Goal: Information Seeking & Learning: Learn about a topic

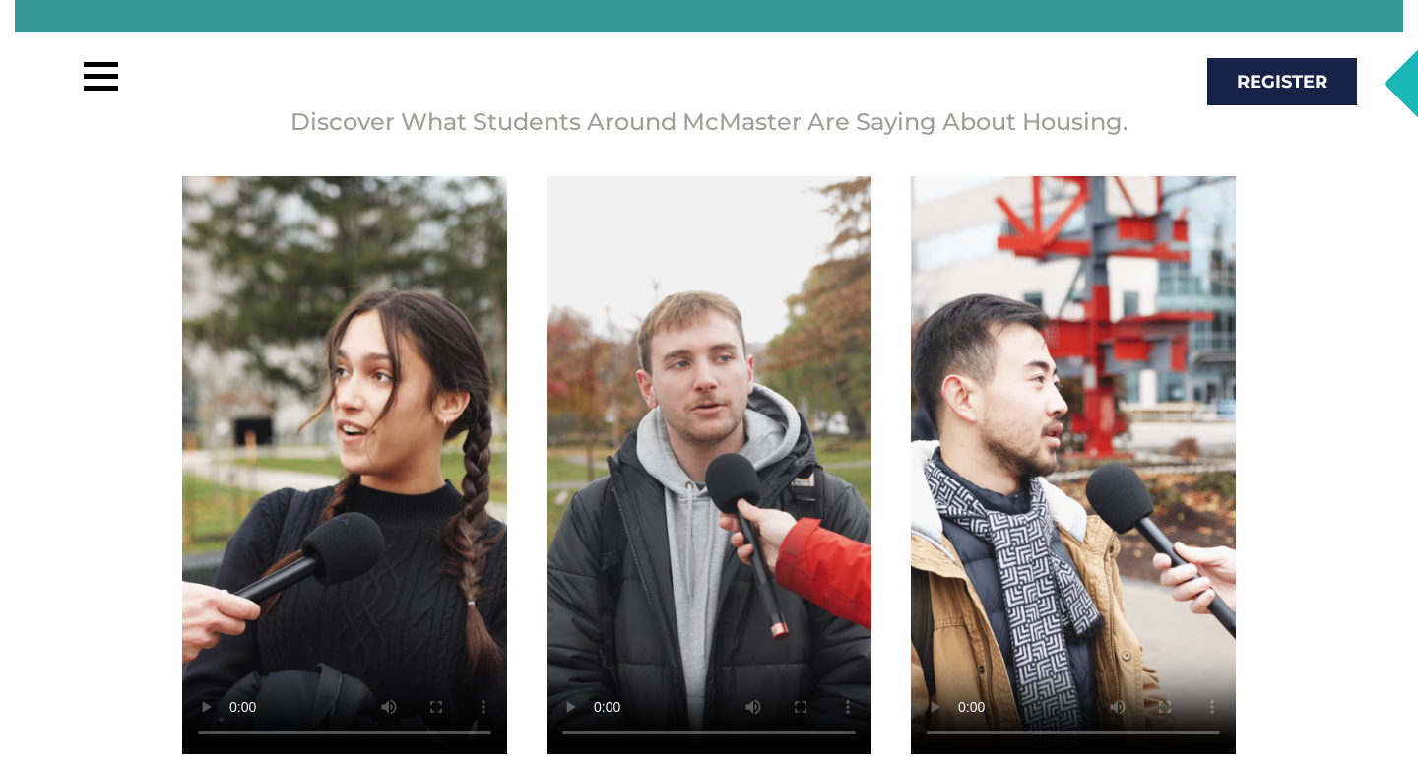
scroll to position [3510, 0]
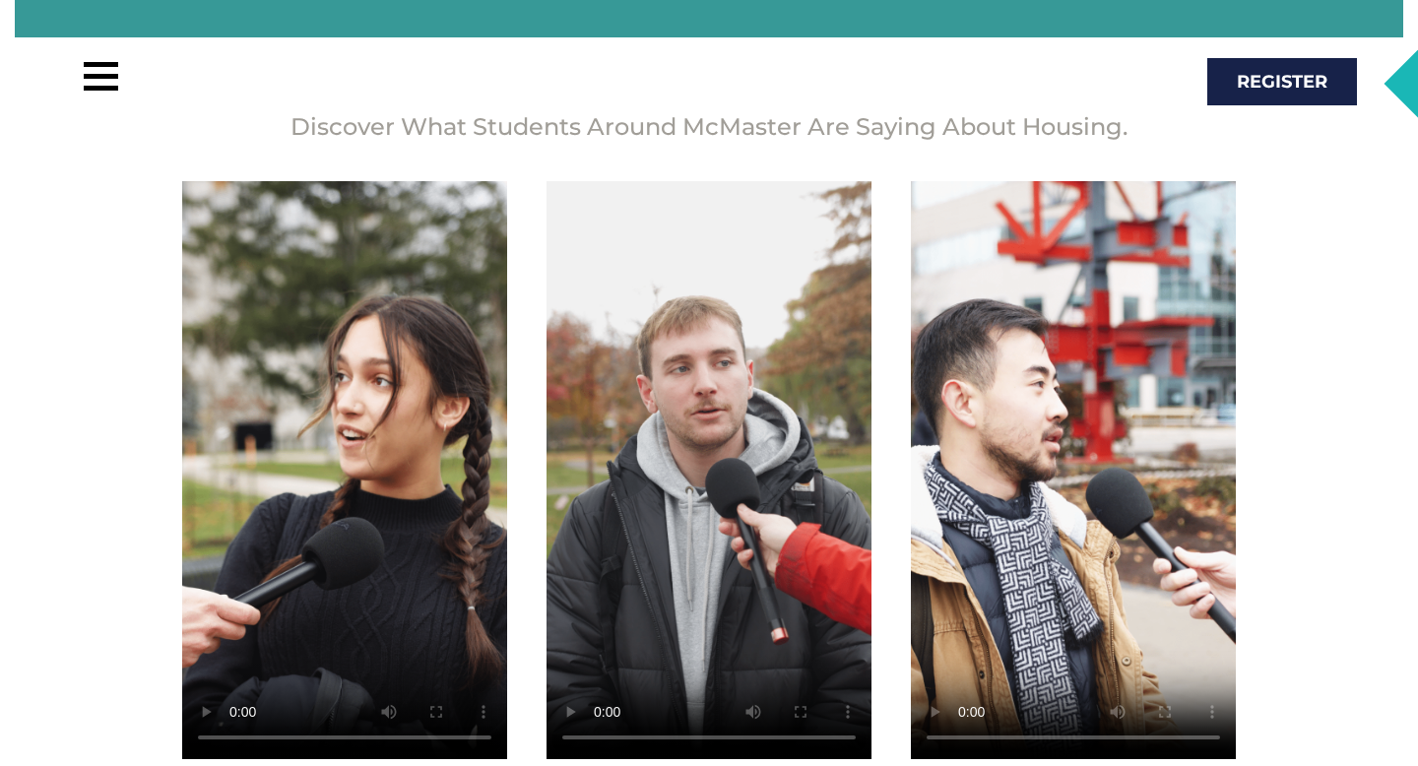
click at [354, 408] on video at bounding box center [344, 470] width 325 height 578
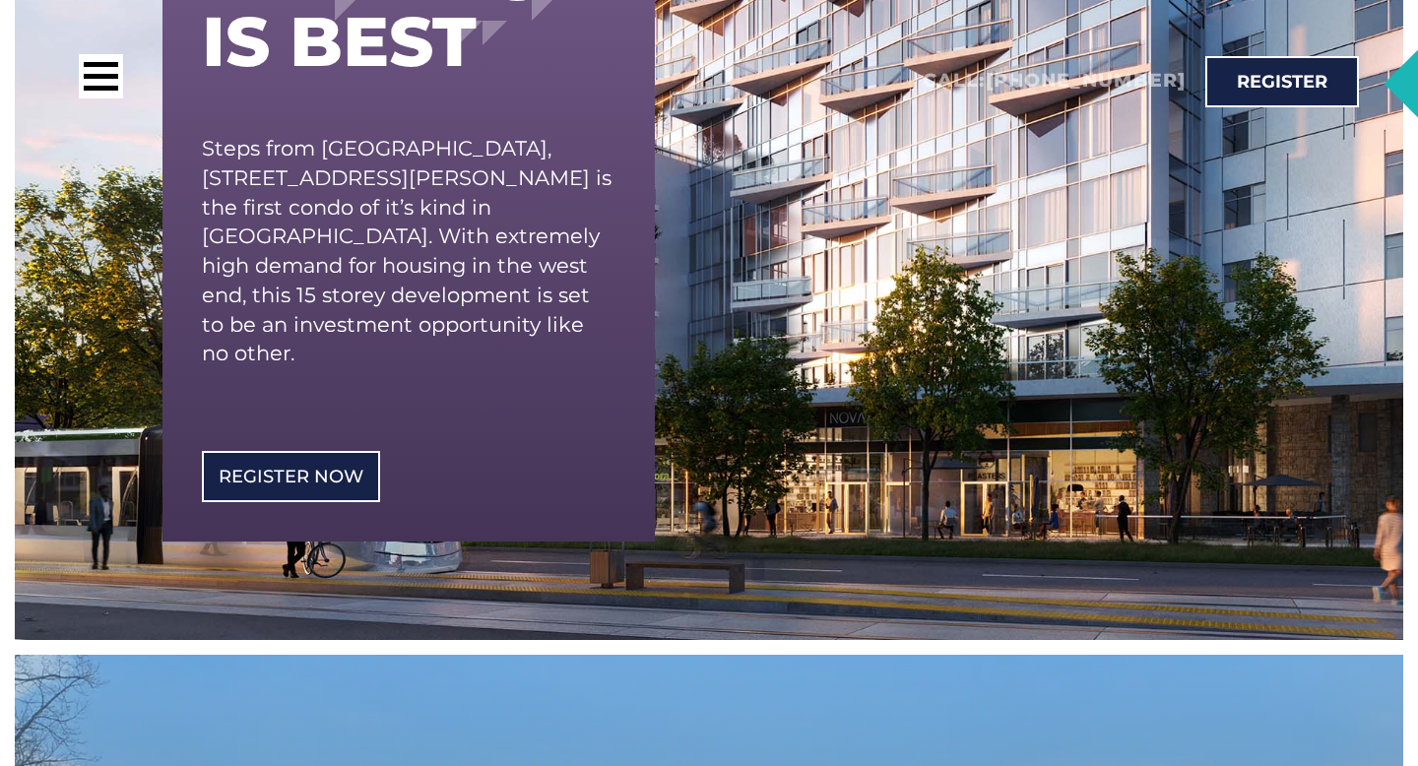
scroll to position [533, 0]
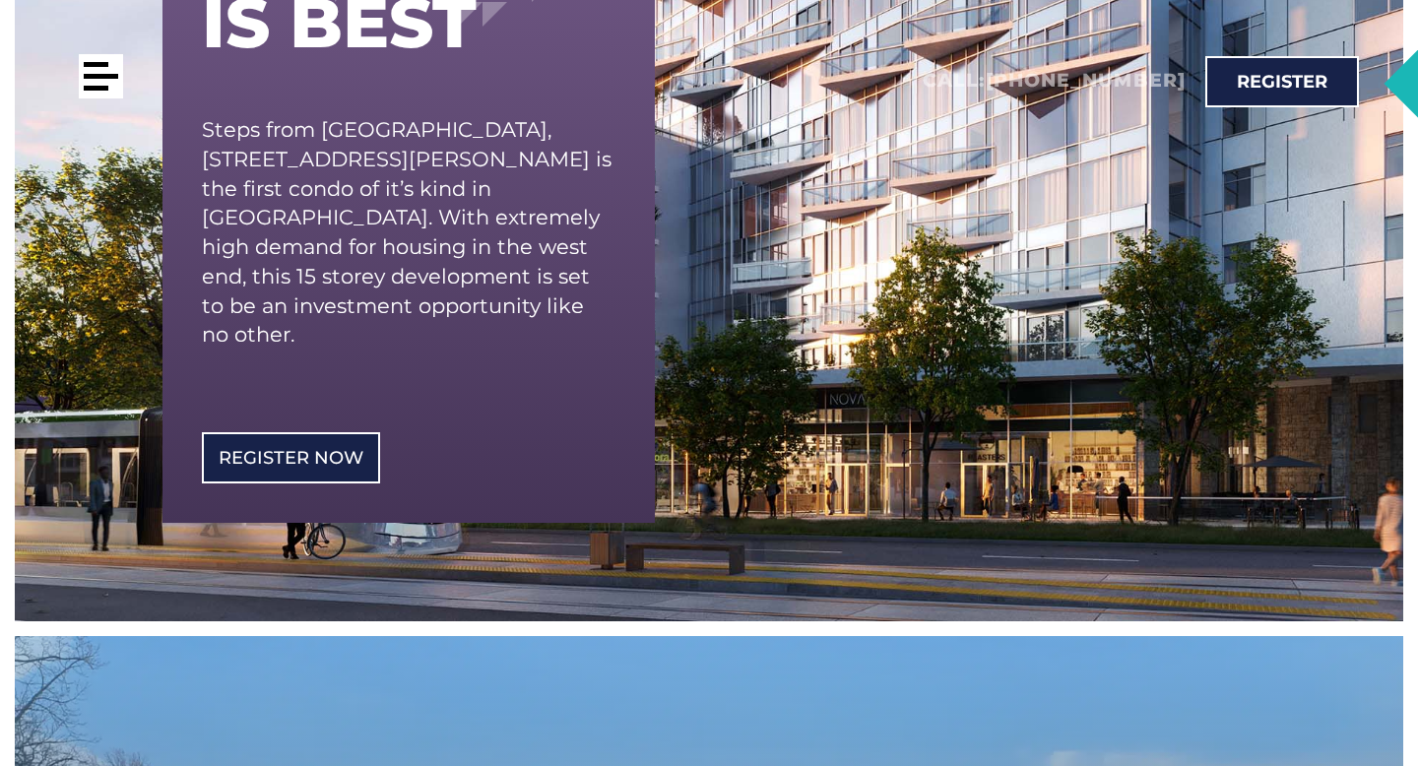
click at [98, 61] on div at bounding box center [101, 76] width 44 height 44
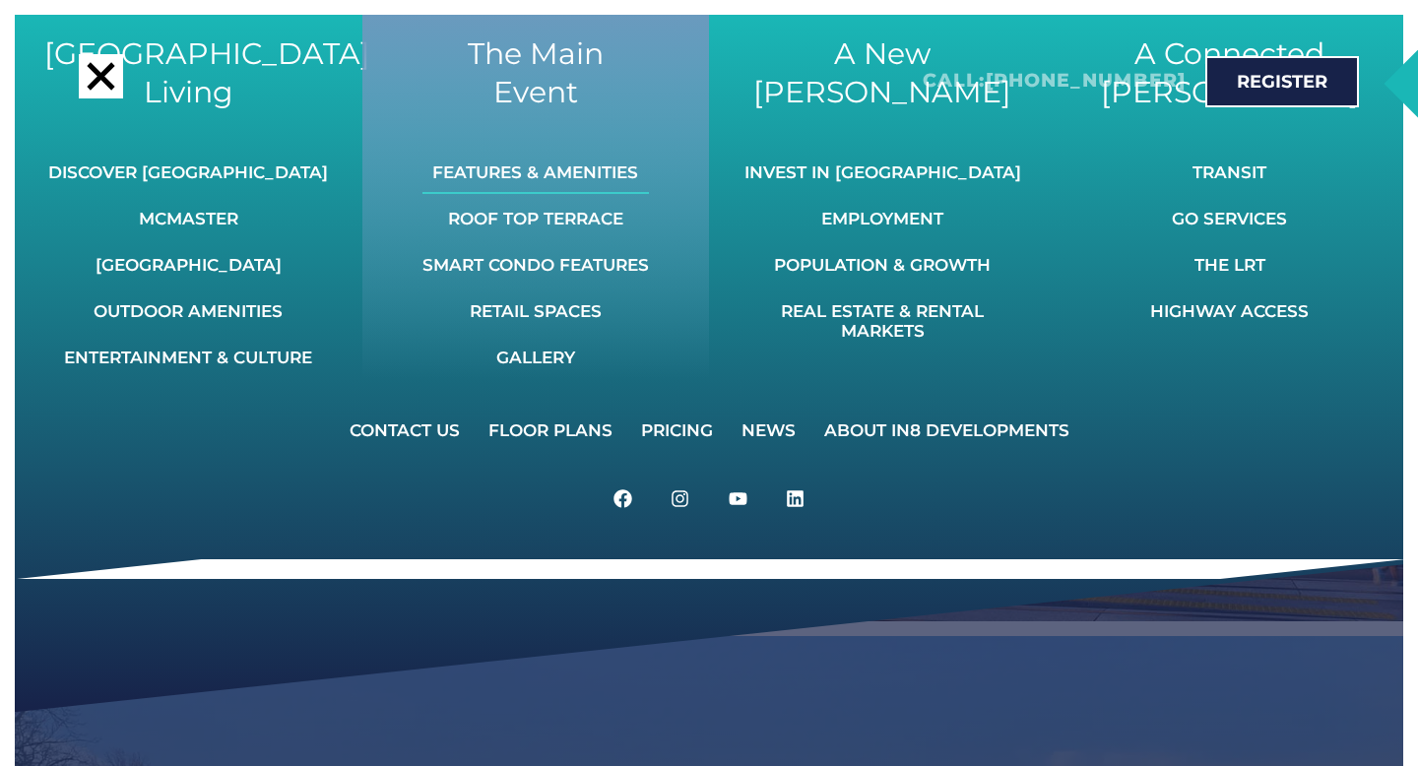
click at [544, 166] on link "Features & Amenities" at bounding box center [535, 172] width 226 height 43
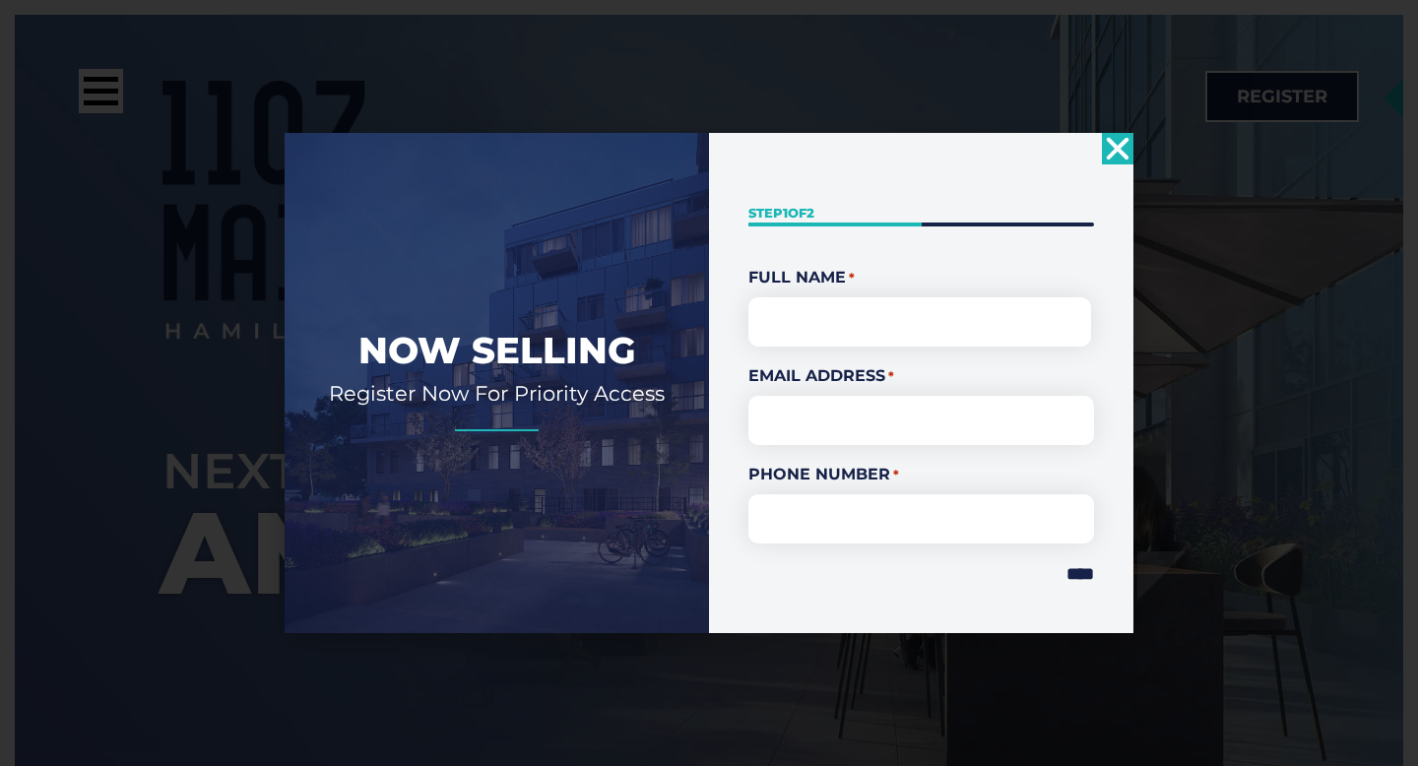
click at [1125, 137] on icon "Close" at bounding box center [1118, 149] width 32 height 32
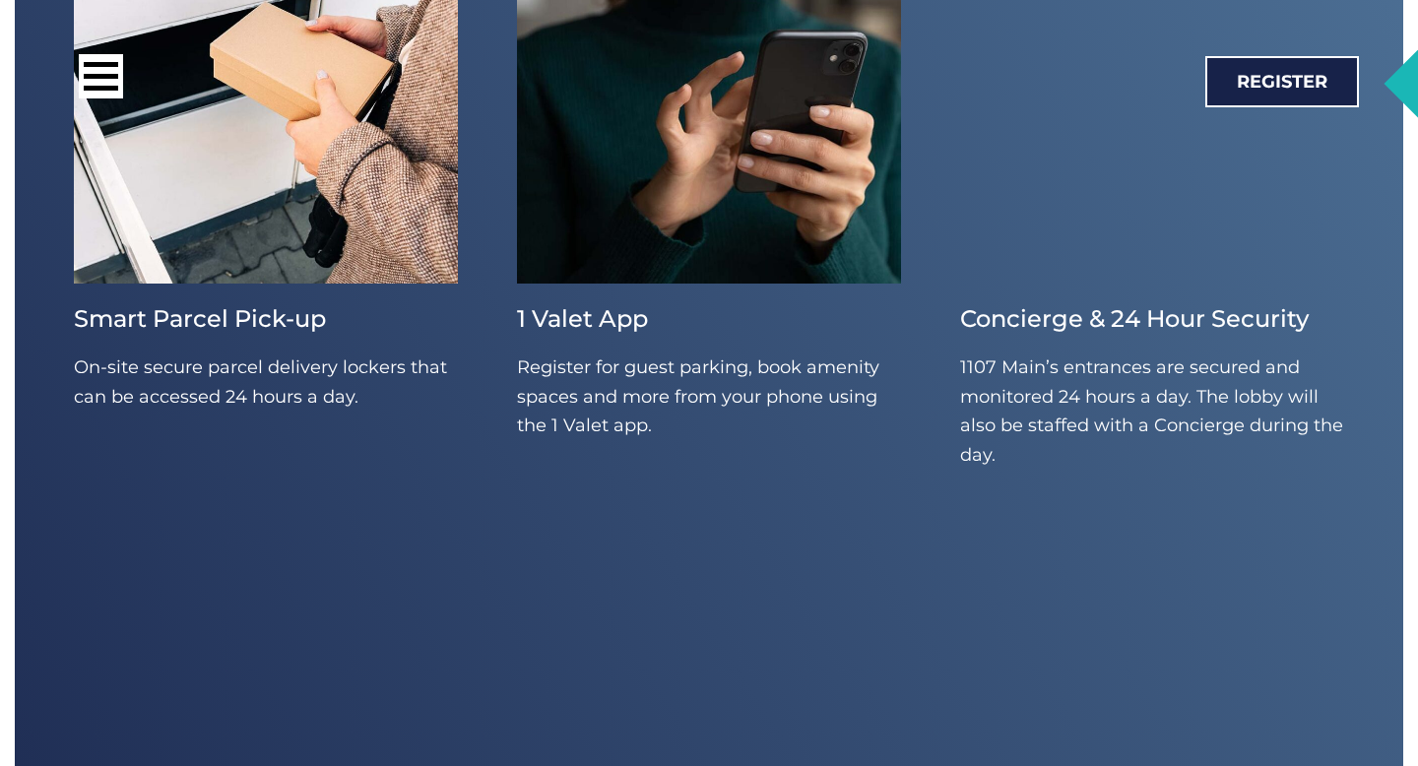
scroll to position [6526, 0]
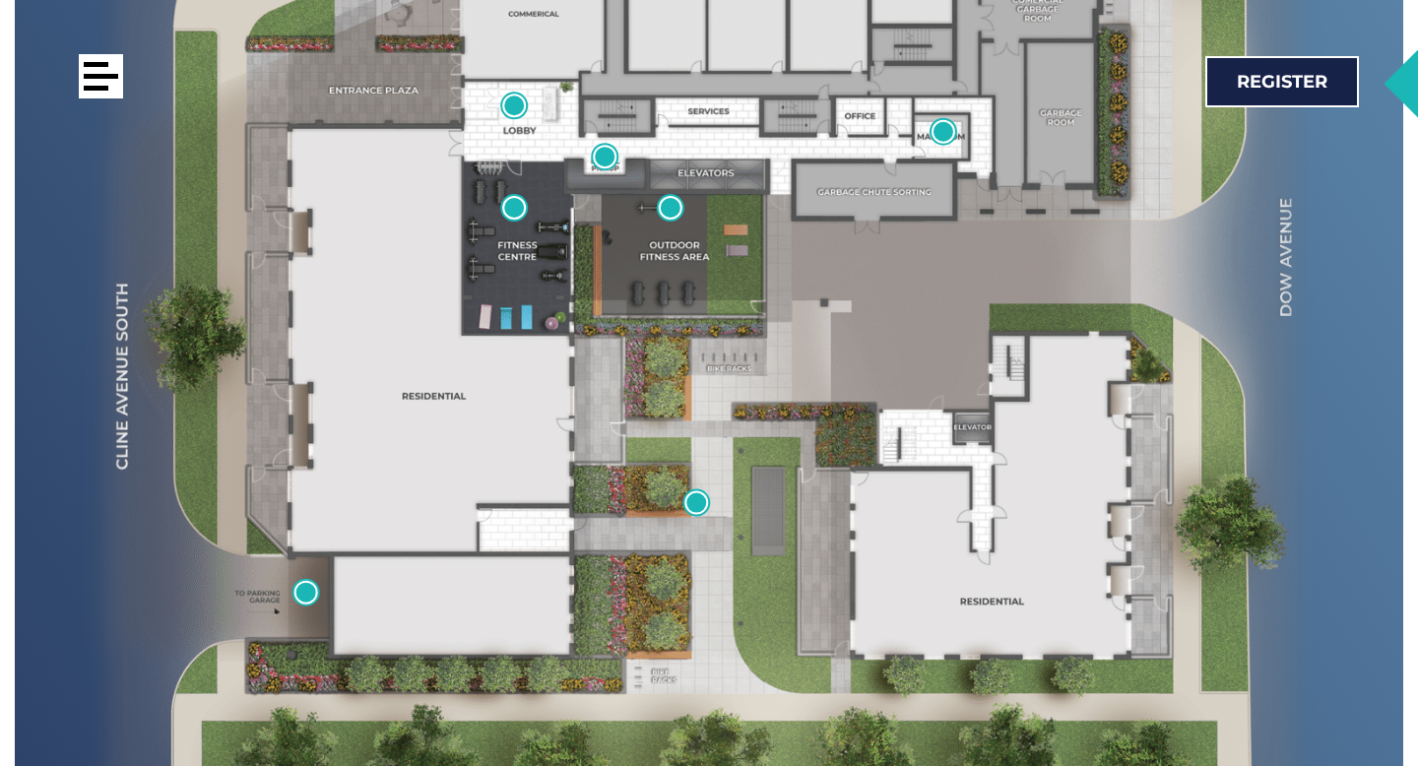
click at [108, 57] on div at bounding box center [101, 76] width 44 height 44
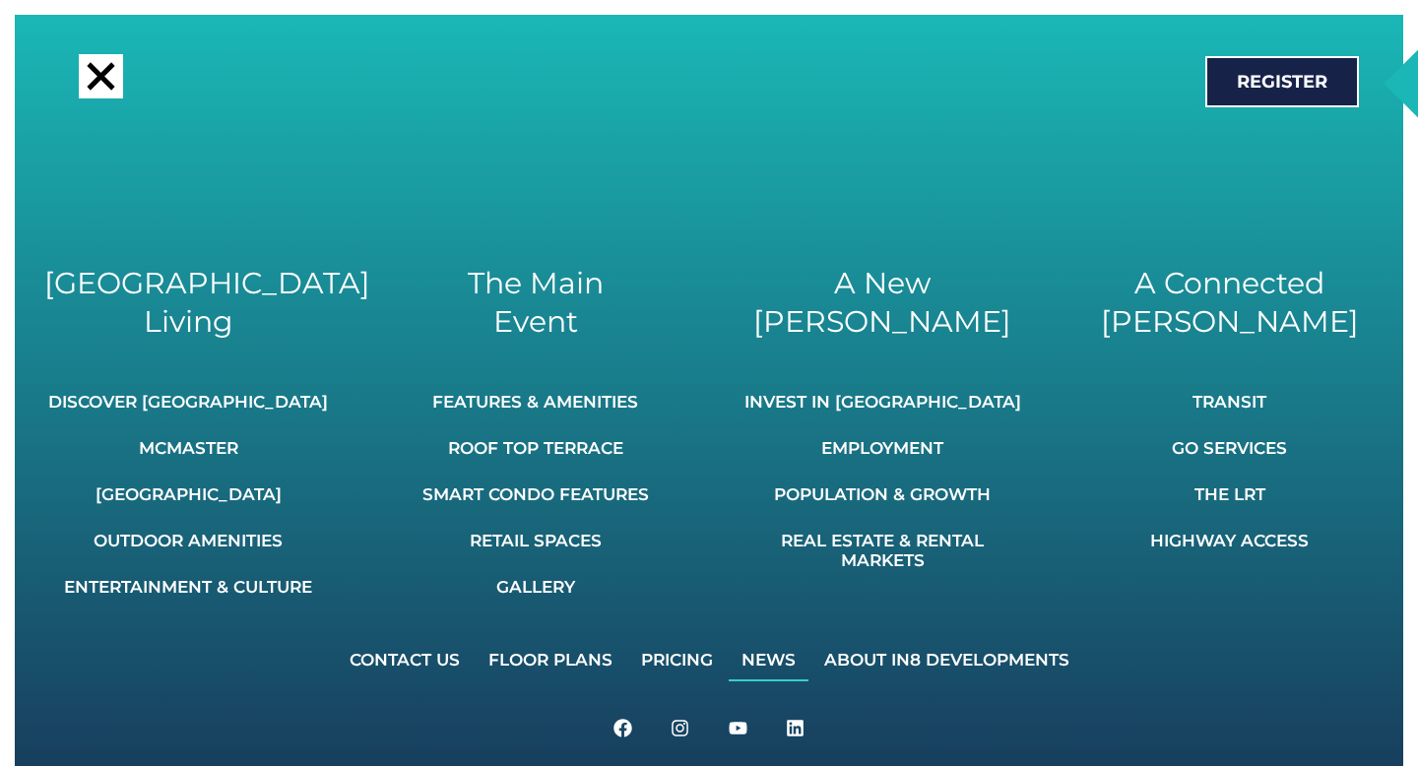
click at [737, 654] on link "News" at bounding box center [769, 659] width 80 height 43
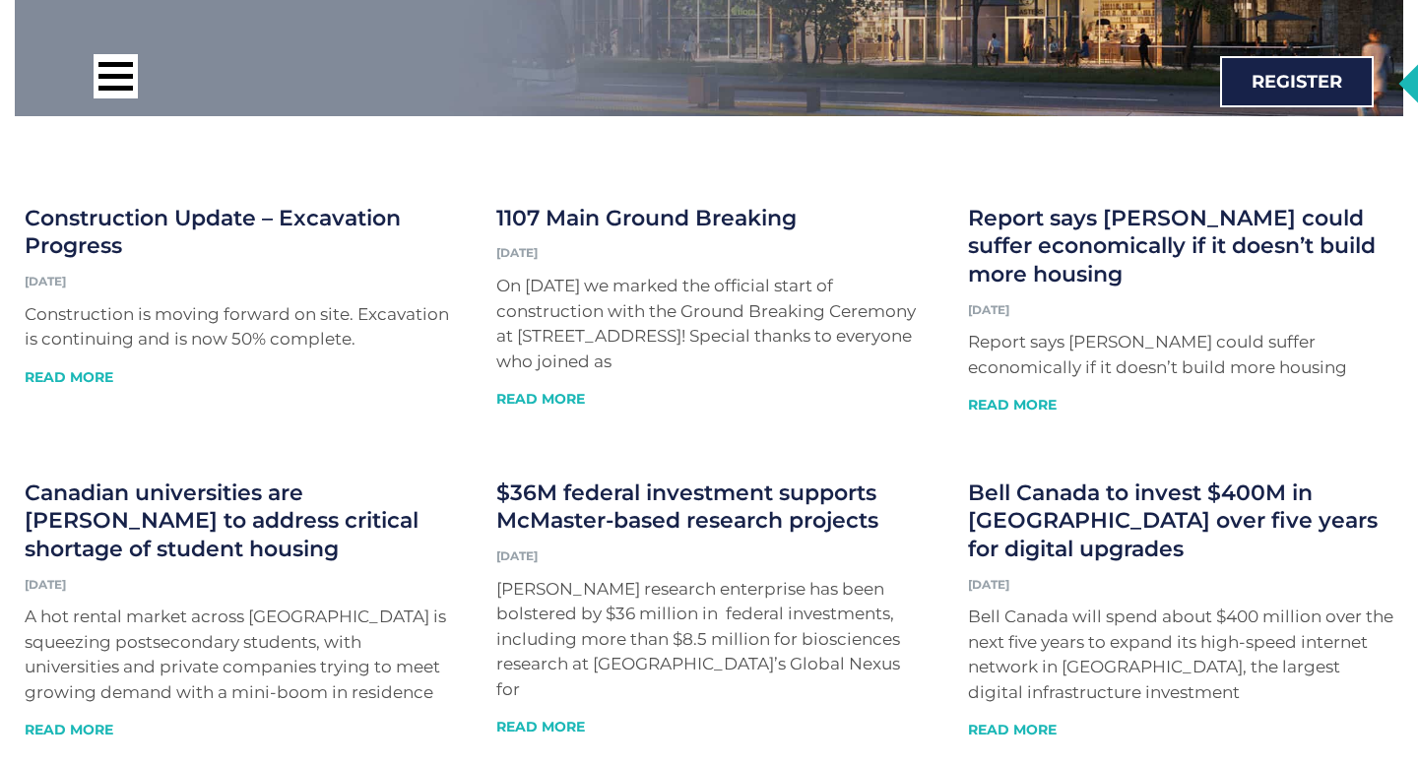
scroll to position [667, 0]
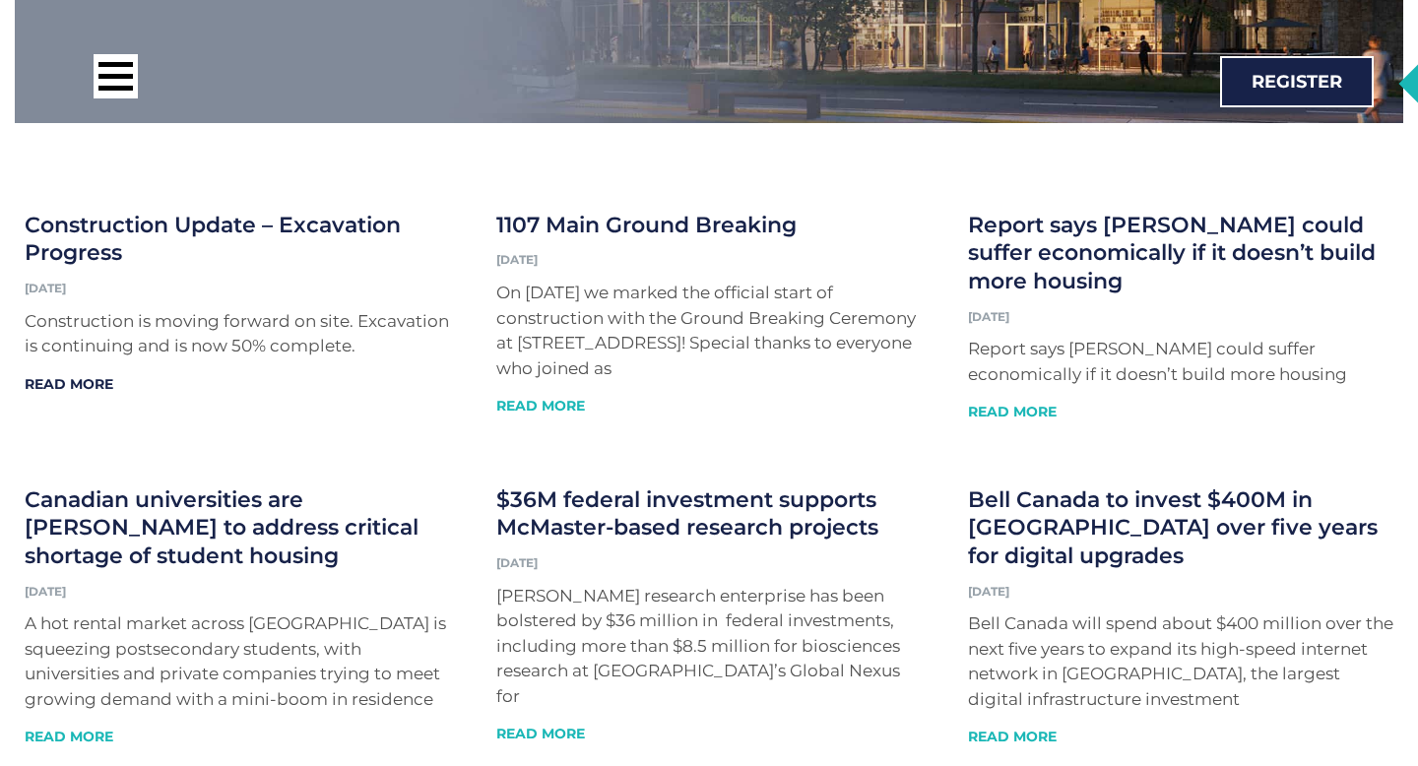
click at [74, 385] on link "Read More" at bounding box center [69, 384] width 89 height 18
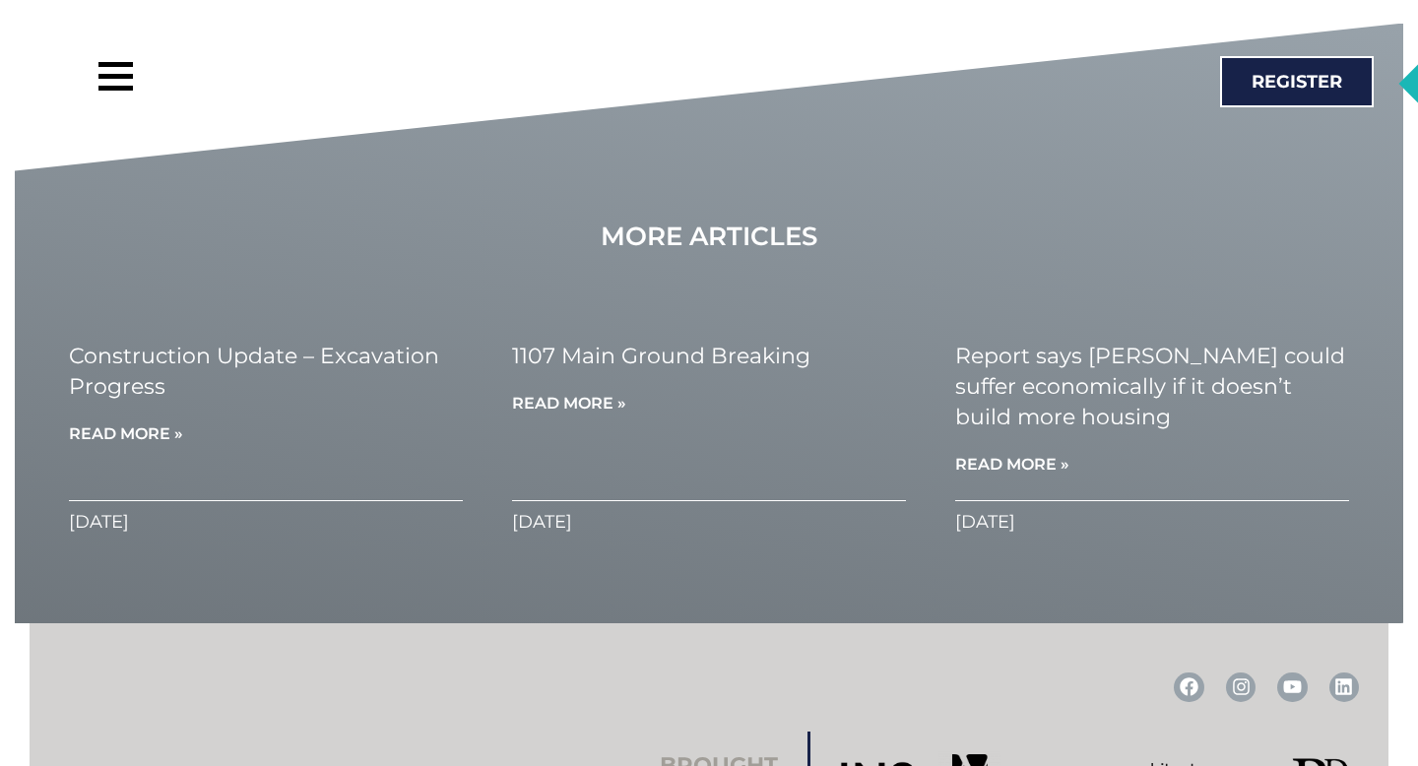
scroll to position [3052, 0]
